Goal: Task Accomplishment & Management: Complete application form

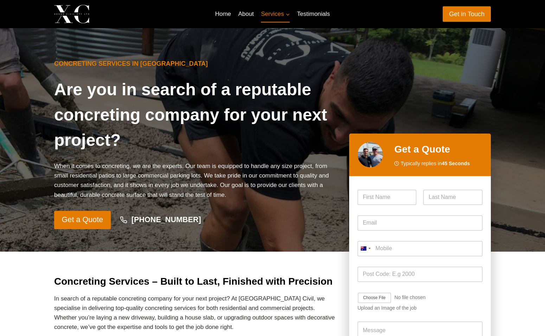
type input "[PERSON_NAME]"
type input "Salvesen"
type input "[EMAIL_ADDRESS][DOMAIN_NAME]"
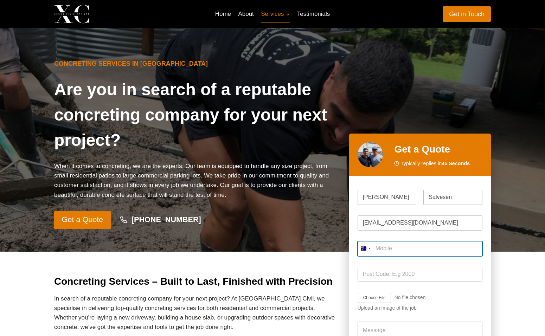
type input "0488 221 800"
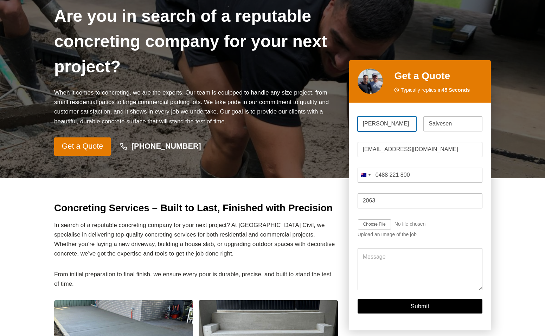
scroll to position [141, 0]
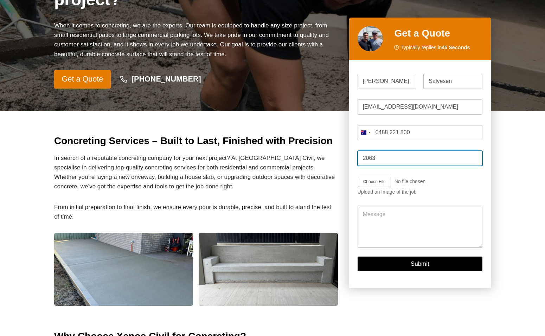
click at [387, 155] on input "2063" at bounding box center [419, 158] width 125 height 15
type input "2068"
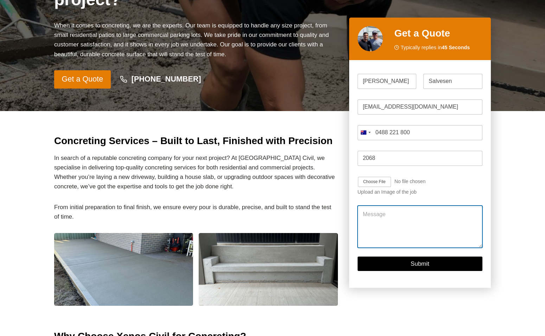
click at [400, 221] on textarea "Message" at bounding box center [419, 227] width 125 height 42
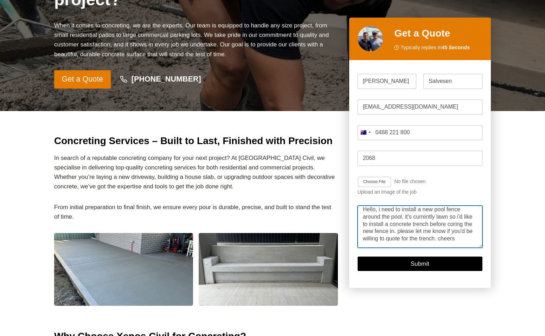
scroll to position [0, 0]
drag, startPoint x: 410, startPoint y: 244, endPoint x: 347, endPoint y: 192, distance: 81.6
type textarea "Hello, i need to install a new pool fence around the pool. it's currently lawn …"
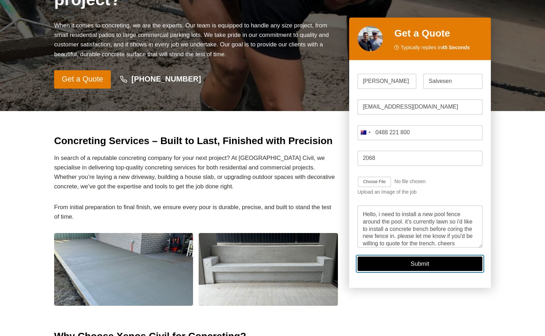
click at [431, 266] on button "Submit" at bounding box center [419, 264] width 125 height 14
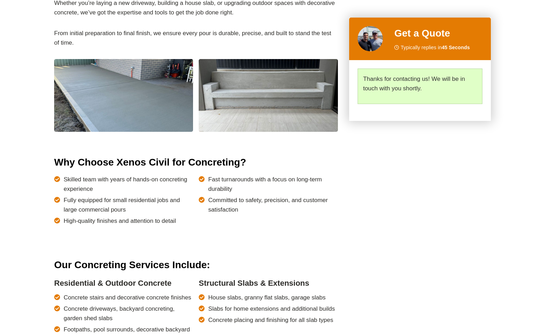
scroll to position [420, 0]
